Goal: Find specific page/section: Find specific page/section

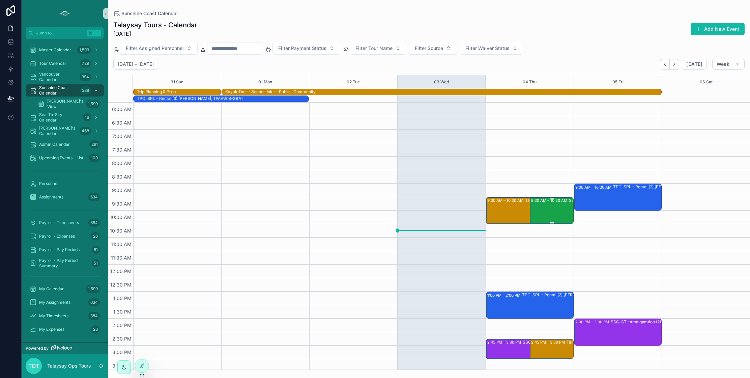
click at [546, 214] on div "9:30 AM – 10:30 AM SSC: TT - Early Bird Sunshine Coast (24) [PERSON_NAME] |[PER…" at bounding box center [552, 211] width 42 height 26
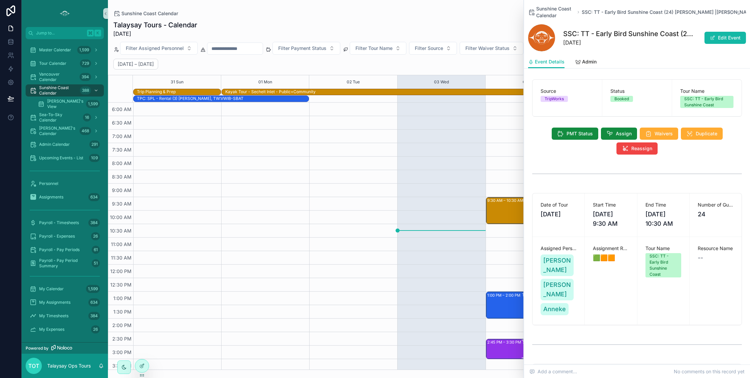
click at [506, 351] on div "2:45 PM – 3:30 PM SSC: ST -Amalgamtion (24) [PERSON_NAME], TW:YYUD-RKIT" at bounding box center [523, 348] width 73 height 19
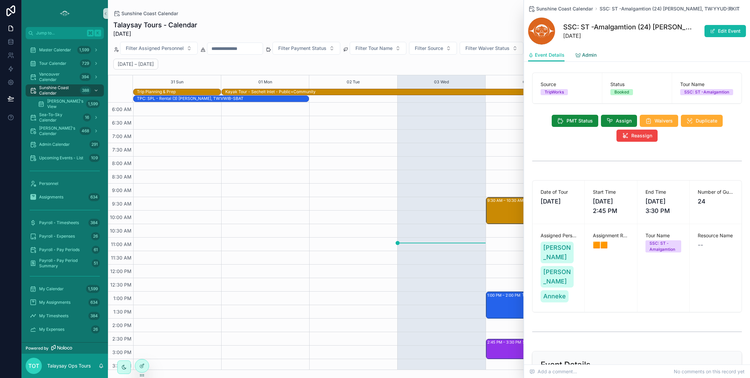
click at [588, 57] on span "Admin" at bounding box center [589, 55] width 15 height 7
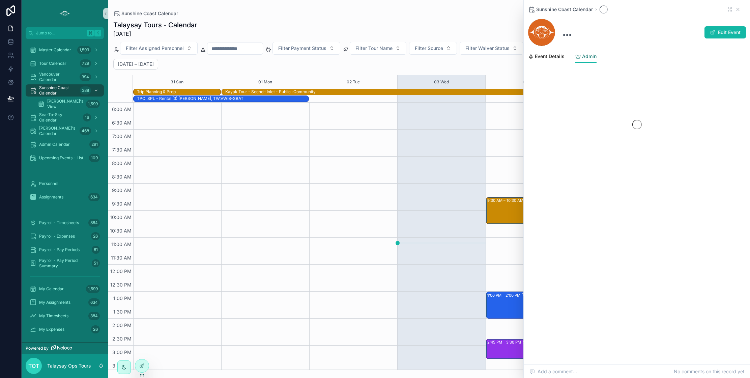
click at [588, 56] on span "Admin" at bounding box center [589, 56] width 15 height 7
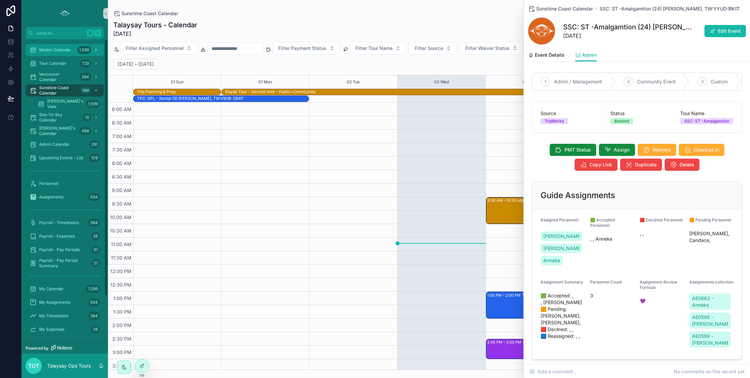
click at [60, 50] on span "Master Calendar" at bounding box center [55, 49] width 32 height 5
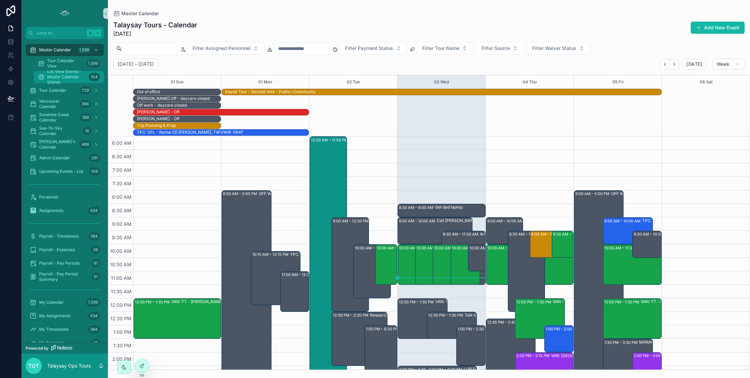
scroll to position [162, 0]
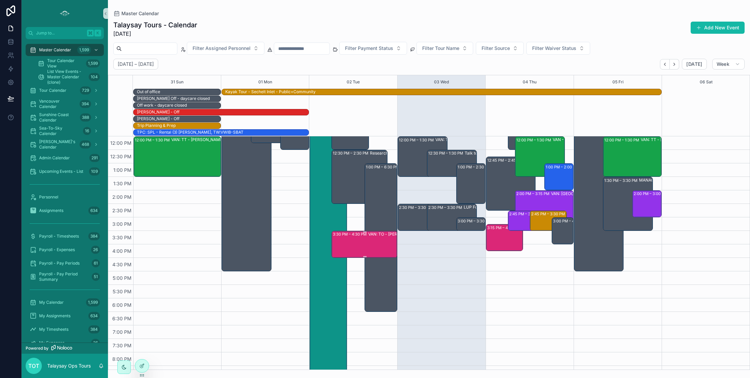
click at [360, 244] on div "3:30 PM – 4:30 PM VAN: TO - [PERSON_NAME] (3) [PERSON_NAME], TW:FQGE-NJWQ" at bounding box center [365, 244] width 64 height 26
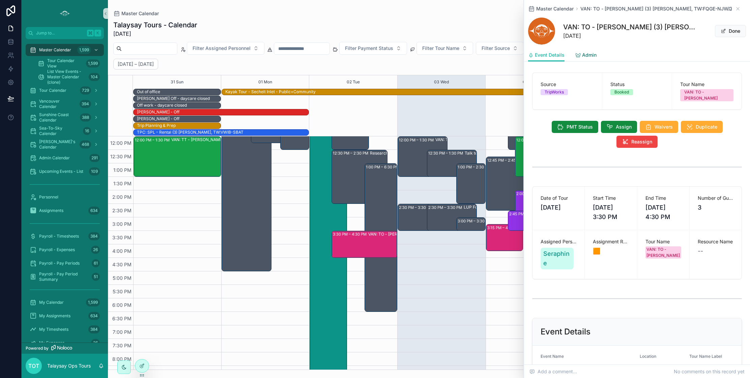
click at [586, 55] on span "Admin" at bounding box center [589, 55] width 15 height 7
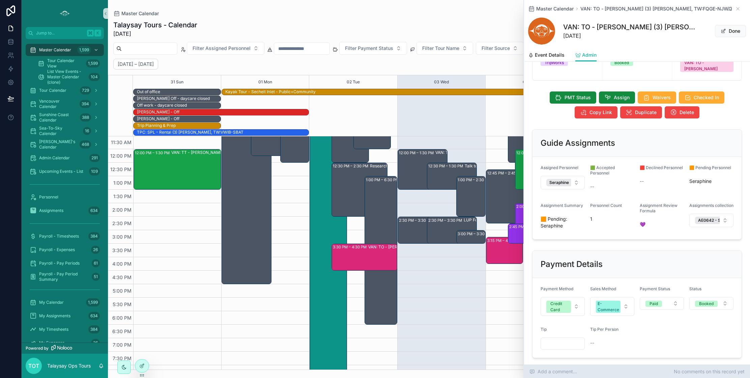
scroll to position [147, 0]
